Goal: Book appointment/travel/reservation

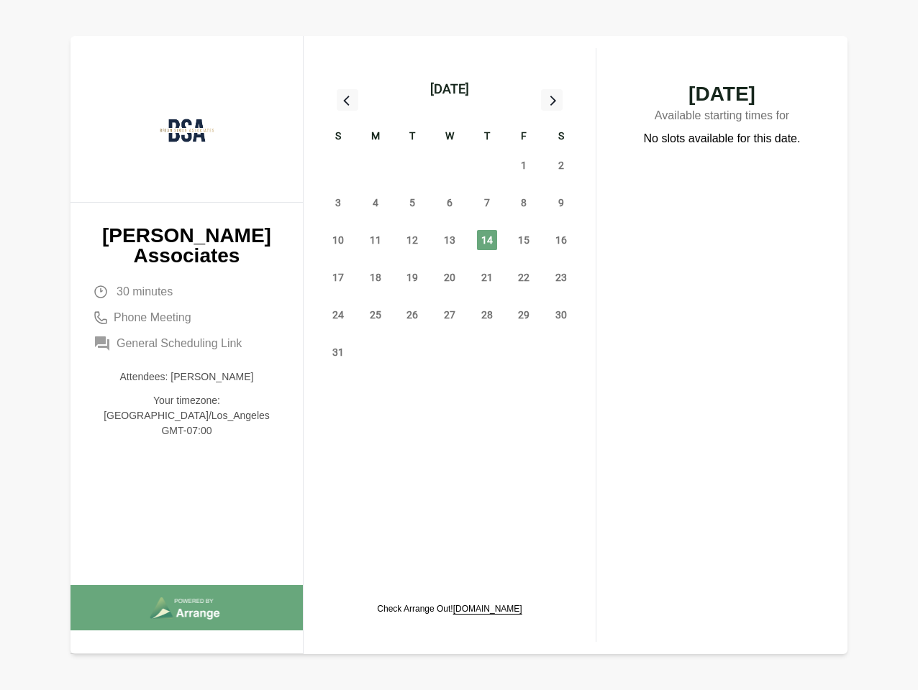
click at [450, 224] on div "13" at bounding box center [449, 240] width 37 height 37
click at [449, 89] on div "[DATE]" at bounding box center [449, 89] width 39 height 20
click at [338, 165] on div "27" at bounding box center [337, 165] width 37 height 37
click at [375, 165] on div "28" at bounding box center [375, 165] width 37 height 37
click at [412, 165] on div "[DATE] Feb Mar Apr May Jun [DATE] Aug Sep Oct Nov Dec" at bounding box center [450, 164] width 118 height 131
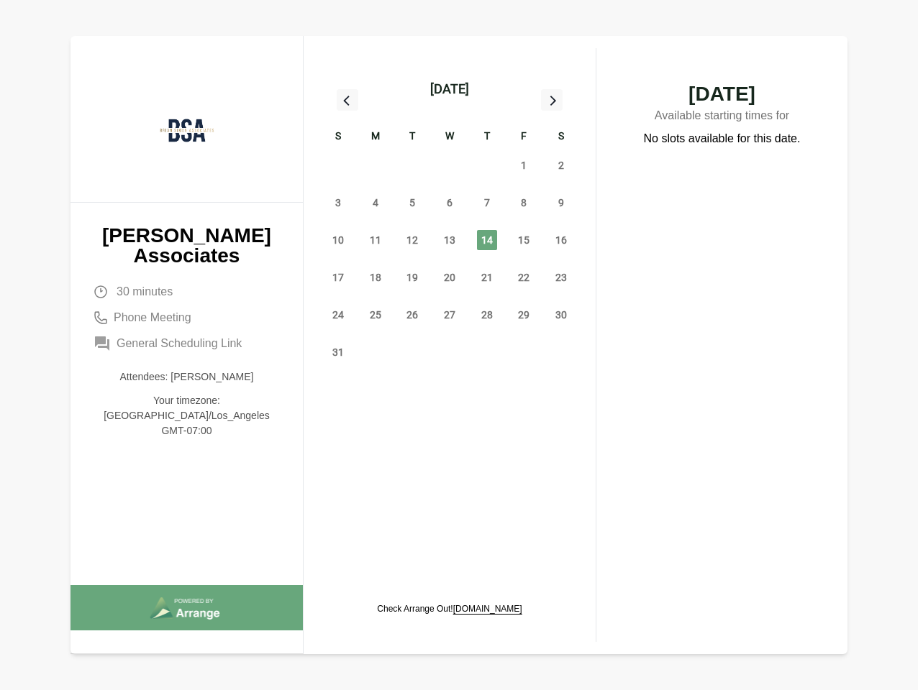
click at [450, 165] on div "30" at bounding box center [449, 165] width 37 height 37
click at [487, 165] on div "31" at bounding box center [486, 165] width 37 height 37
click at [524, 165] on span "1" at bounding box center [524, 165] width 20 height 20
click at [561, 165] on span "2" at bounding box center [561, 165] width 20 height 20
click at [338, 203] on span "3" at bounding box center [338, 203] width 20 height 20
